Goal: Find specific page/section: Find specific page/section

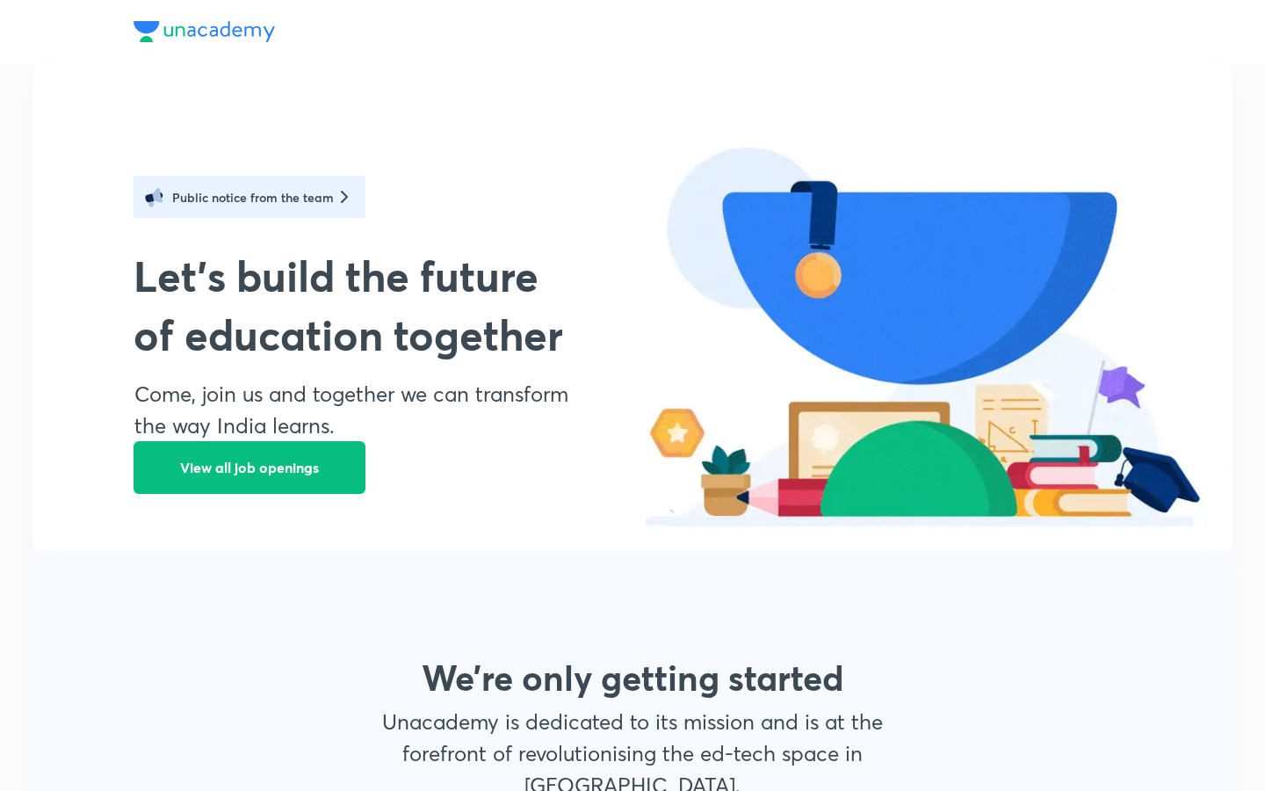
click at [334, 197] on img at bounding box center [344, 196] width 21 height 21
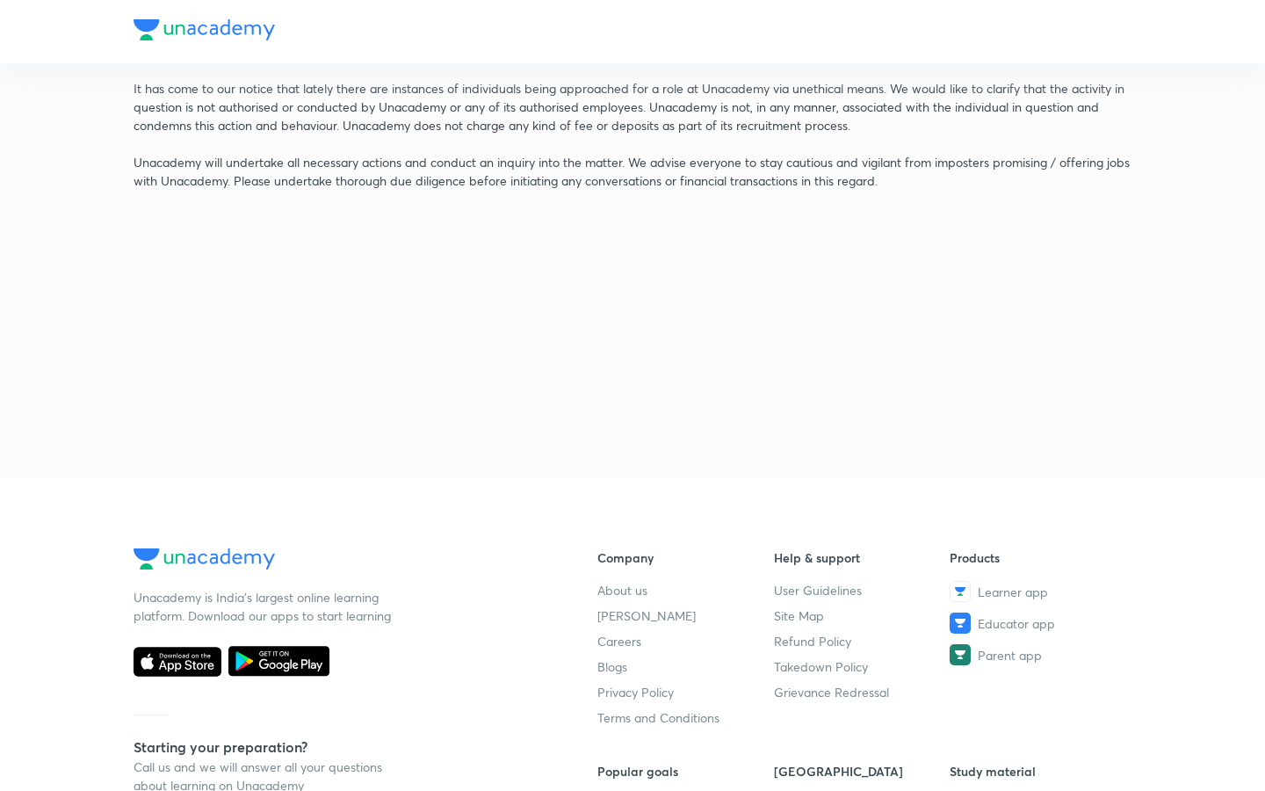
scroll to position [75, 0]
click at [628, 640] on span "Careers" at bounding box center [619, 640] width 44 height 18
